Goal: Information Seeking & Learning: Learn about a topic

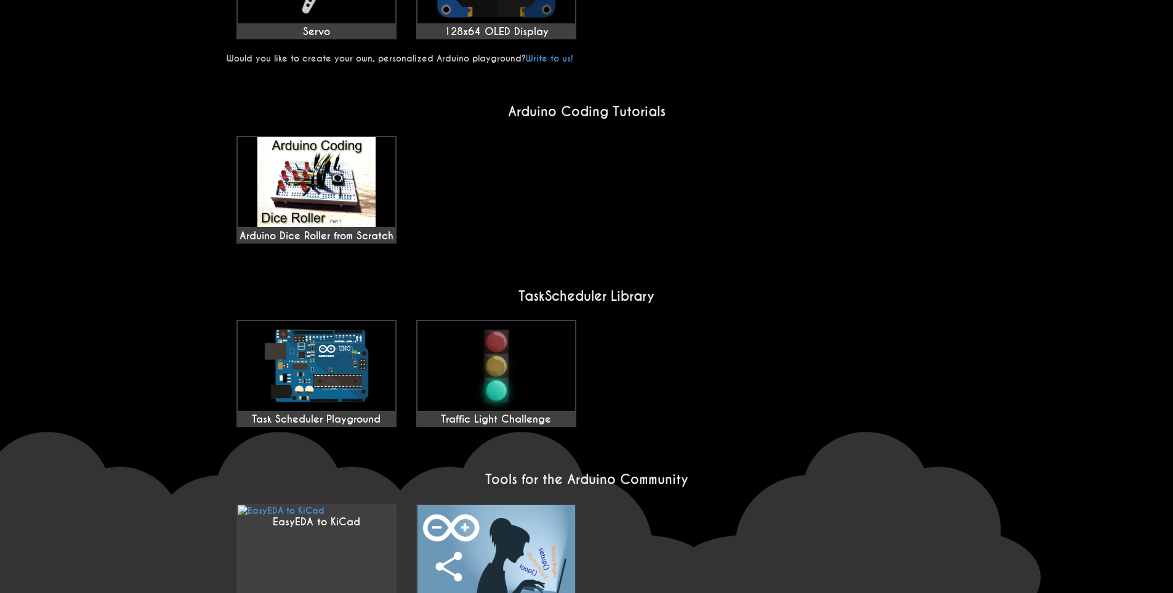
scroll to position [821, 0]
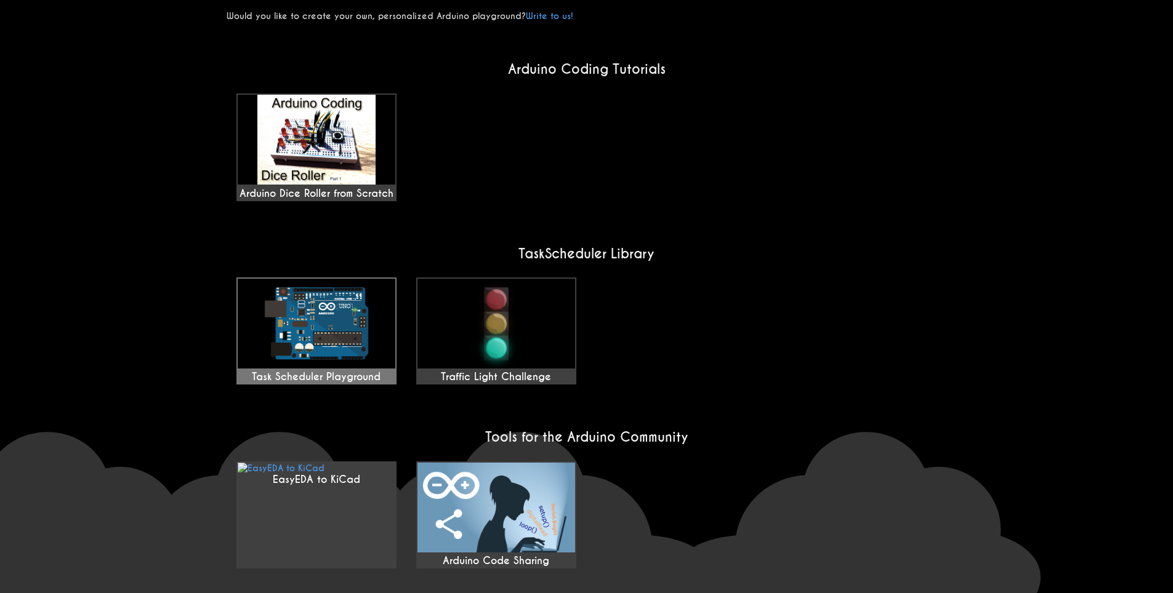
click at [327, 326] on img at bounding box center [317, 324] width 158 height 90
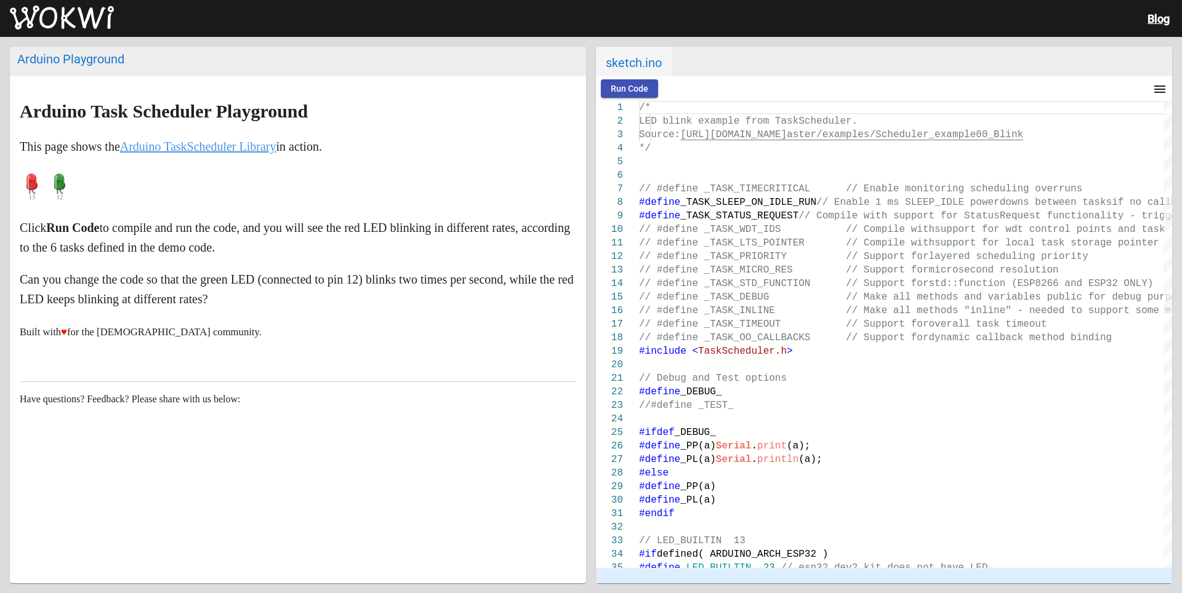
drag, startPoint x: 814, startPoint y: 63, endPoint x: 770, endPoint y: 71, distance: 44.3
click at [770, 71] on h2 "sketch.ino" at bounding box center [884, 62] width 576 height 30
drag, startPoint x: 1168, startPoint y: 131, endPoint x: 1163, endPoint y: 135, distance: 6.7
click at [1162, 108] on div "#define LED_BUILTIN 23 // esp32 dev2 kit does not have LED // LED_BUILTIN 13 #i…" at bounding box center [905, 334] width 533 height 467
click at [188, 147] on link "Arduino TaskScheduler Library" at bounding box center [198, 147] width 156 height 14
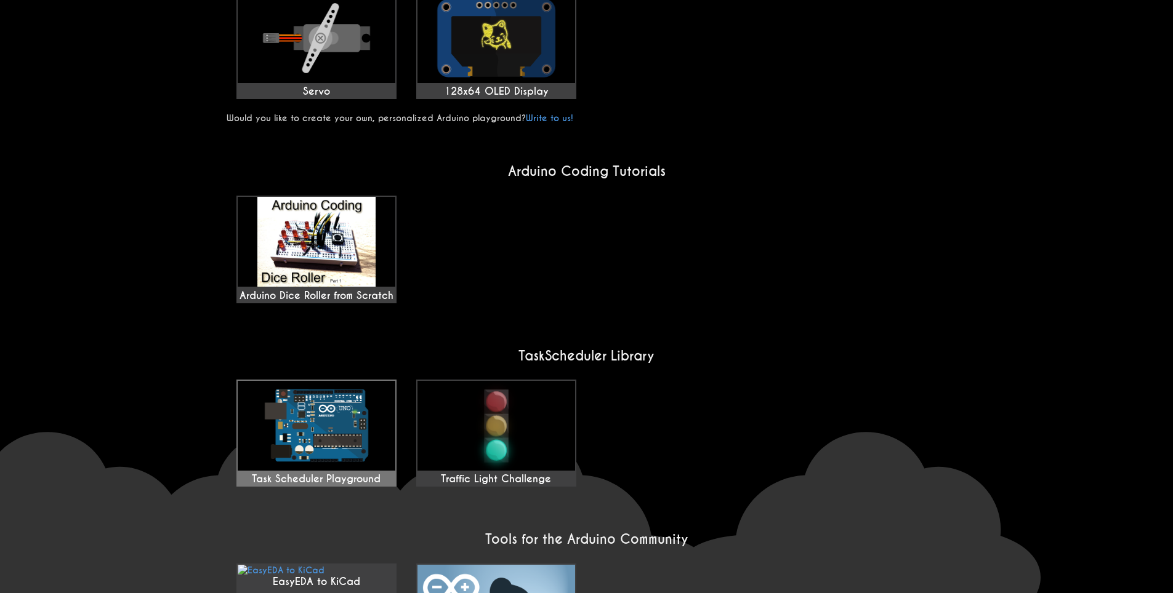
scroll to position [896, 0]
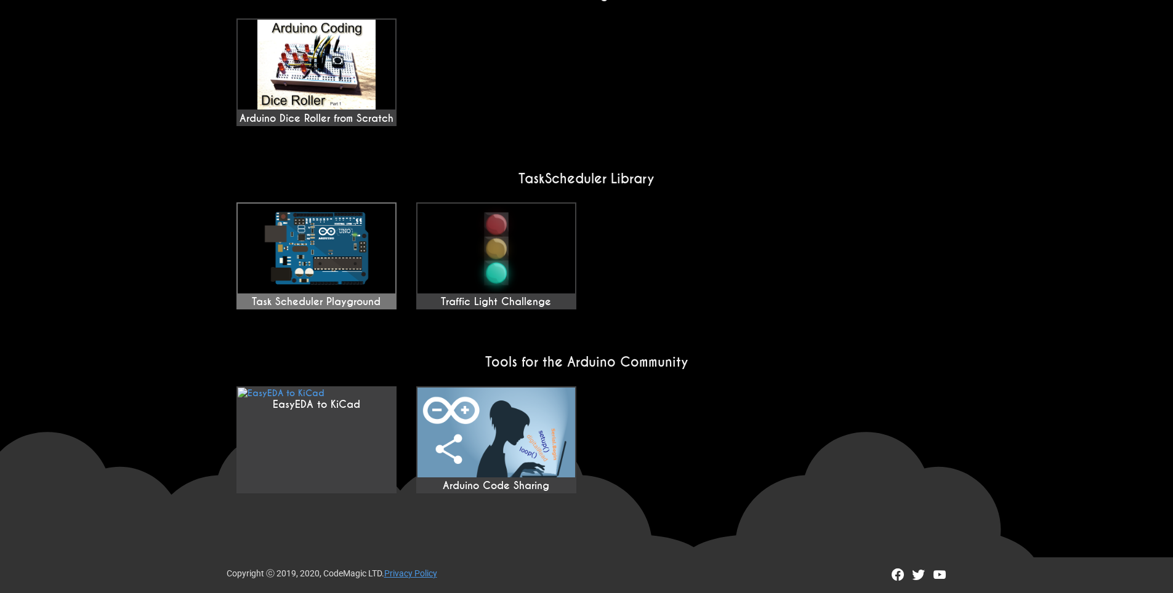
click at [322, 247] on img at bounding box center [317, 249] width 158 height 90
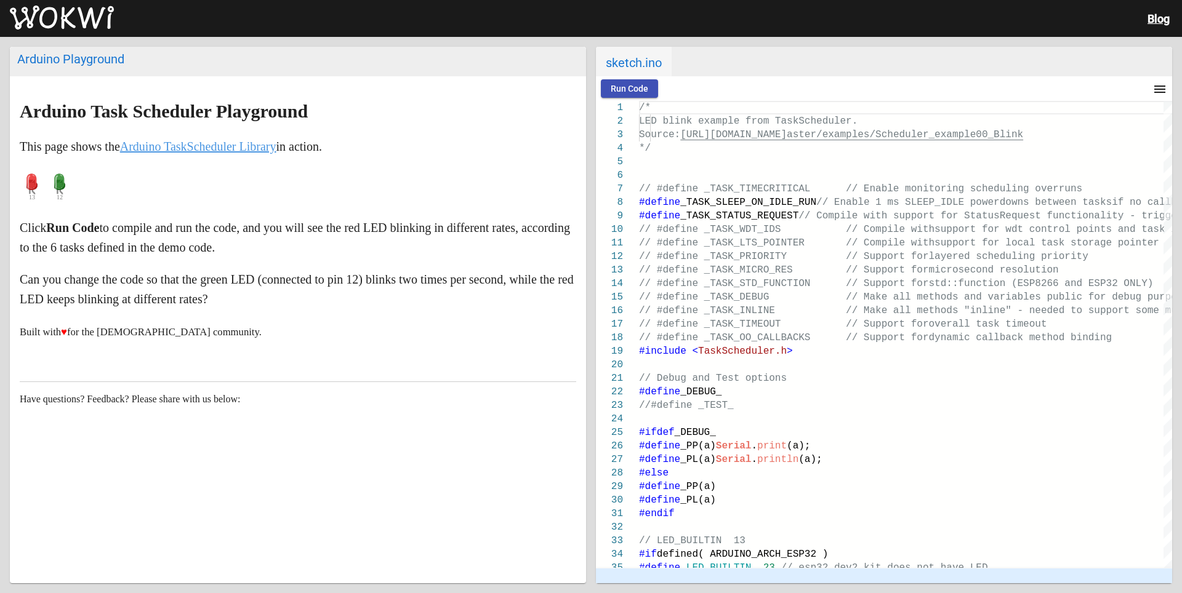
click at [443, 358] on article "Arduino Task Scheduler Playground This page shows the Arduino TaskScheduler Lib…" at bounding box center [298, 296] width 576 height 441
click at [542, 371] on article "Arduino Task Scheduler Playground This page shows the Arduino TaskScheduler Lib…" at bounding box center [298, 296] width 576 height 441
click at [636, 79] on div "Run Code menu timer 00:00.000 speed" at bounding box center [884, 88] width 576 height 25
click at [633, 84] on span "Run Code" at bounding box center [630, 89] width 38 height 10
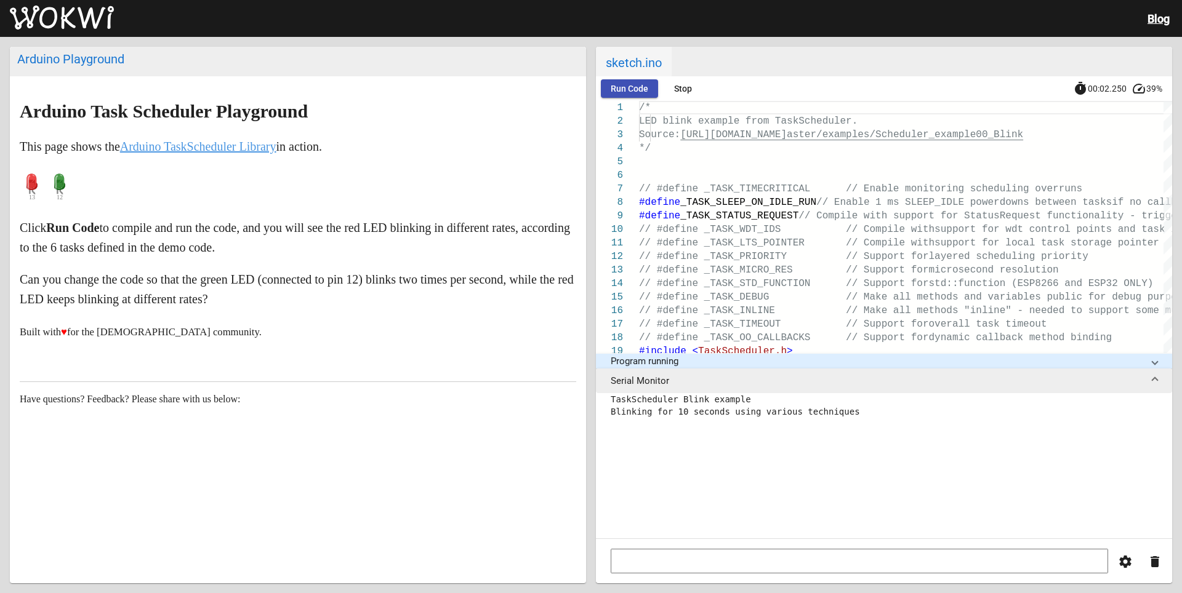
click at [632, 86] on span "Run Code" at bounding box center [630, 89] width 38 height 10
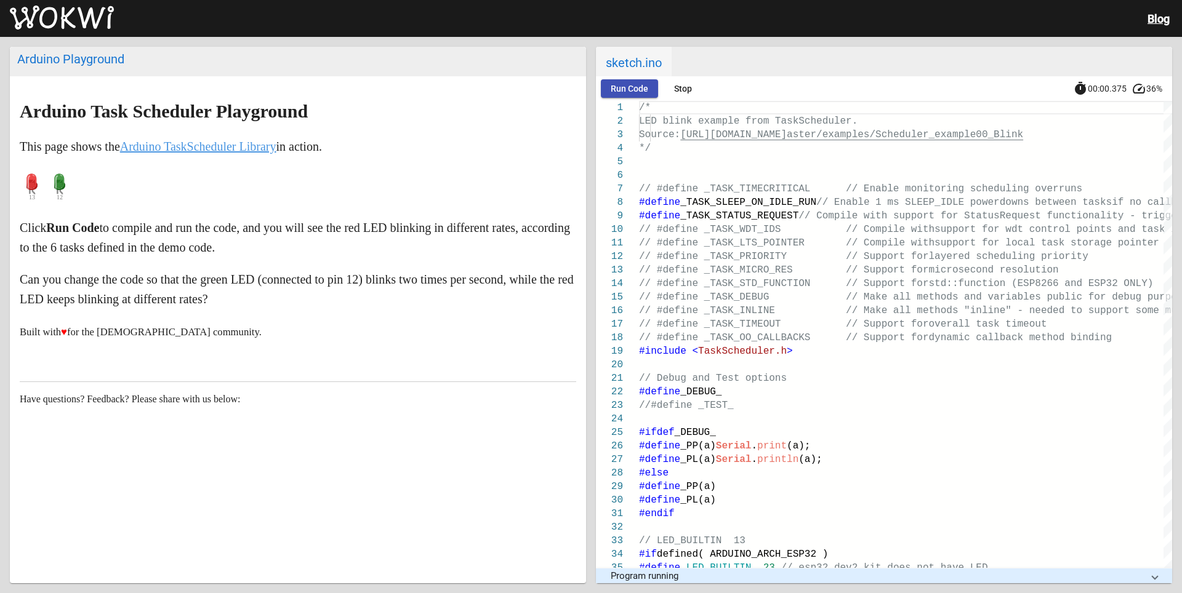
click at [688, 87] on span "Stop" at bounding box center [683, 89] width 18 height 10
click at [1165, 17] on link "Blog" at bounding box center [1159, 18] width 22 height 13
click at [1154, 89] on mat-icon "menu" at bounding box center [1159, 89] width 15 height 15
click at [1140, 126] on button "Format code (Alt+Shift+F)" at bounding box center [1111, 121] width 121 height 30
click at [1163, 82] on mat-icon "menu" at bounding box center [1159, 89] width 15 height 15
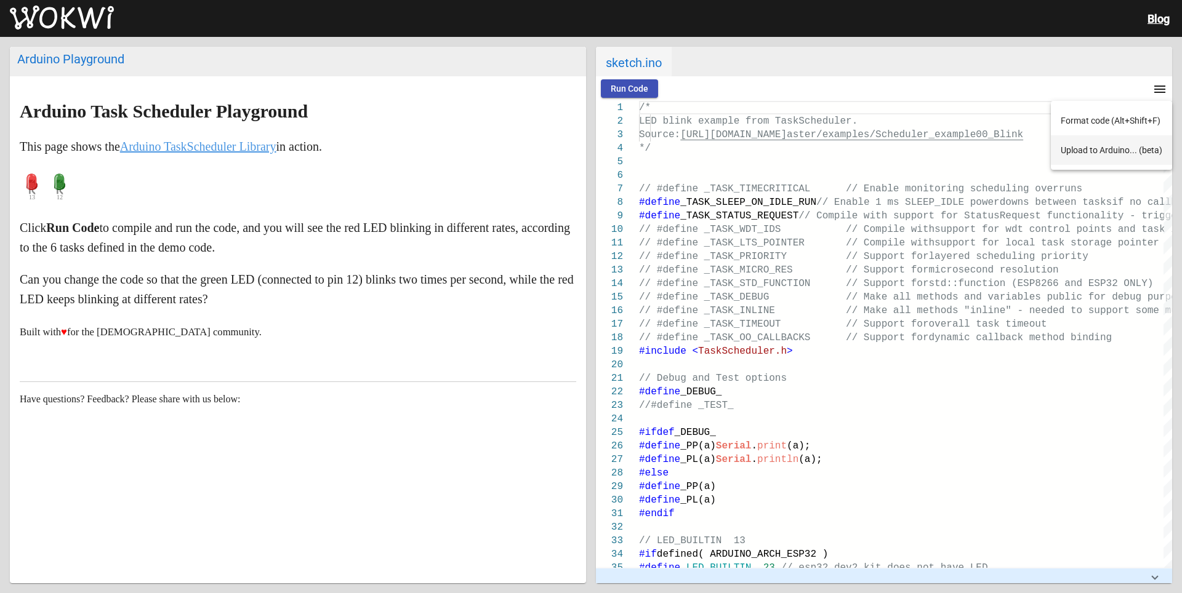
click at [1107, 156] on button "Upload to Arduino... (beta)" at bounding box center [1111, 150] width 121 height 30
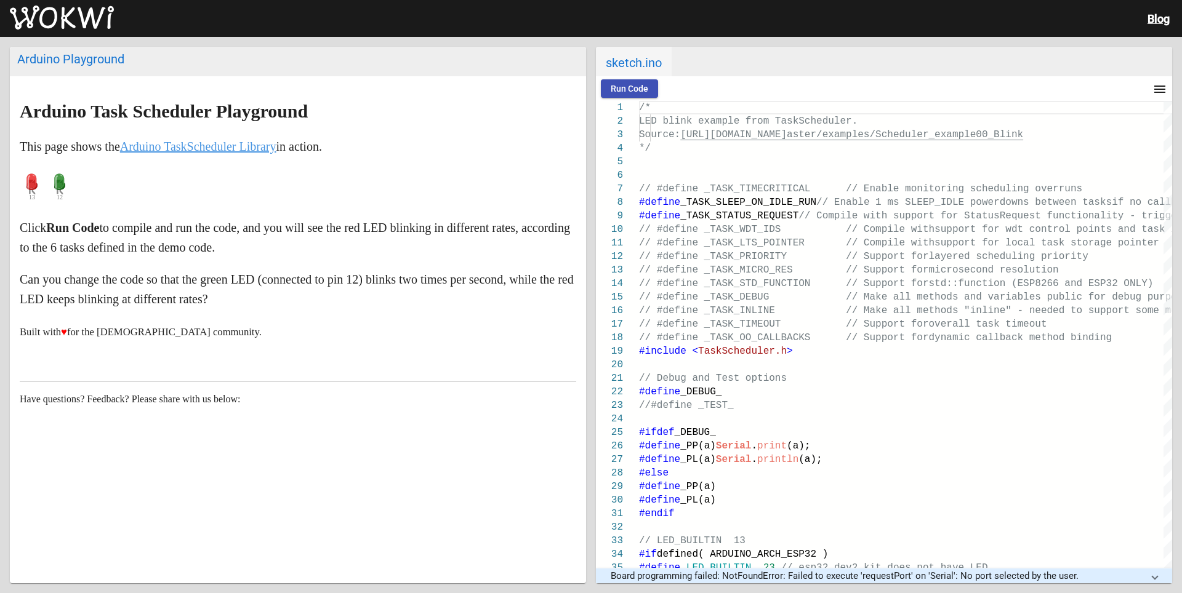
click at [630, 78] on div "Run Code menu timer 00:00.468 speed 37%" at bounding box center [884, 88] width 576 height 25
